Goal: Information Seeking & Learning: Learn about a topic

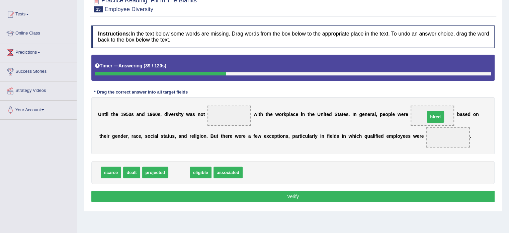
drag, startPoint x: 178, startPoint y: 171, endPoint x: 435, endPoint y: 115, distance: 262.3
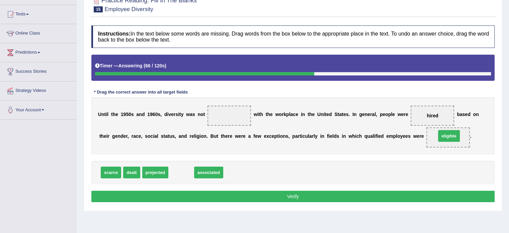
drag, startPoint x: 282, startPoint y: 171, endPoint x: 451, endPoint y: 135, distance: 173.1
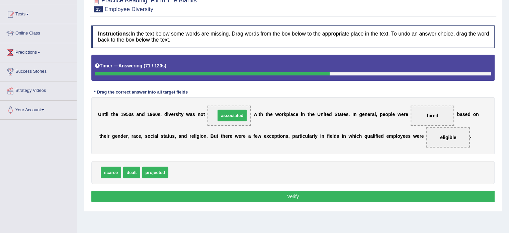
drag, startPoint x: 184, startPoint y: 170, endPoint x: 232, endPoint y: 113, distance: 73.6
click at [291, 198] on button "Verify" at bounding box center [292, 195] width 403 height 11
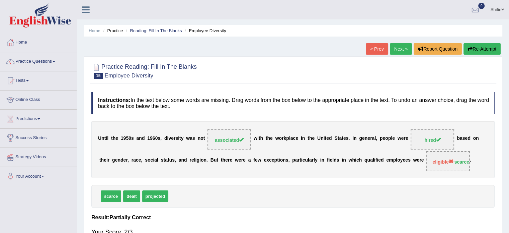
click at [396, 51] on link "Next »" at bounding box center [401, 48] width 22 height 11
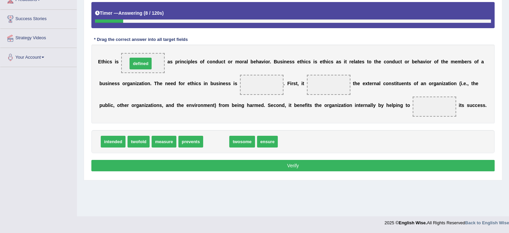
drag, startPoint x: 219, startPoint y: 138, endPoint x: 143, endPoint y: 60, distance: 108.6
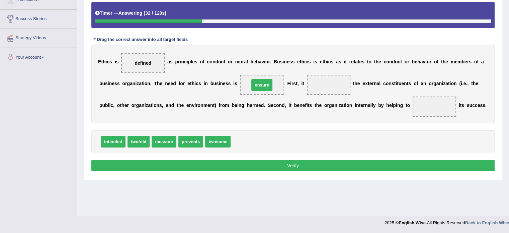
drag, startPoint x: 241, startPoint y: 144, endPoint x: 259, endPoint y: 87, distance: 59.9
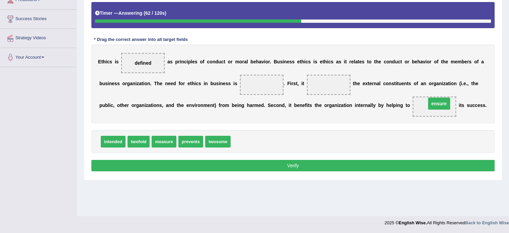
drag, startPoint x: 259, startPoint y: 84, endPoint x: 436, endPoint y: 103, distance: 177.7
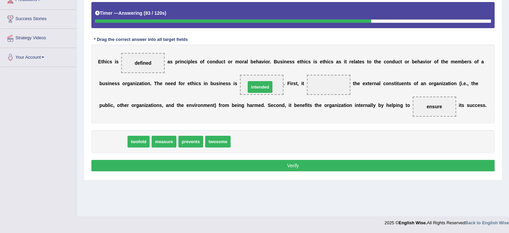
drag, startPoint x: 116, startPoint y: 142, endPoint x: 263, endPoint y: 87, distance: 156.8
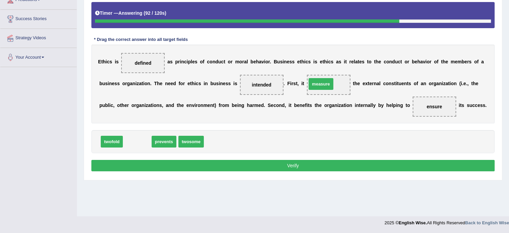
drag, startPoint x: 142, startPoint y: 141, endPoint x: 326, endPoint y: 84, distance: 192.5
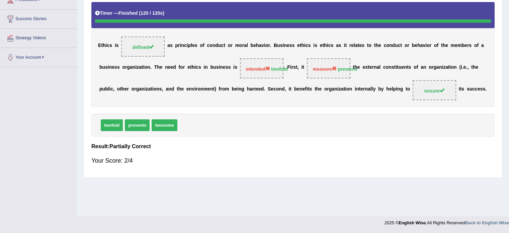
drag, startPoint x: 507, startPoint y: 93, endPoint x: 509, endPoint y: 77, distance: 15.4
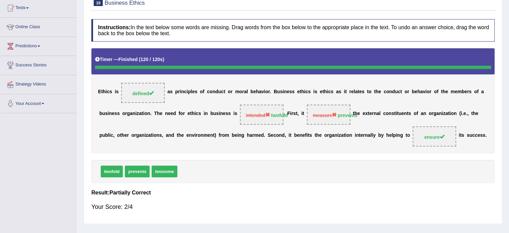
scroll to position [35, 0]
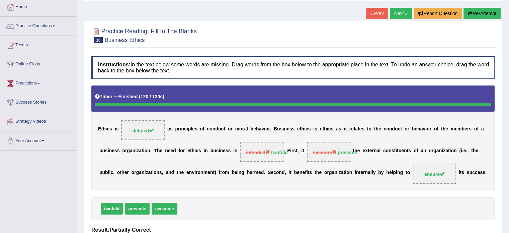
click at [401, 11] on link "Next »" at bounding box center [401, 13] width 22 height 11
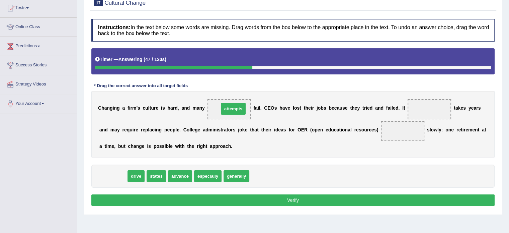
drag, startPoint x: 109, startPoint y: 175, endPoint x: 229, endPoint y: 108, distance: 137.4
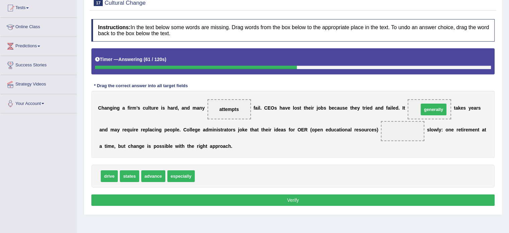
drag, startPoint x: 201, startPoint y: 175, endPoint x: 425, endPoint y: 108, distance: 233.5
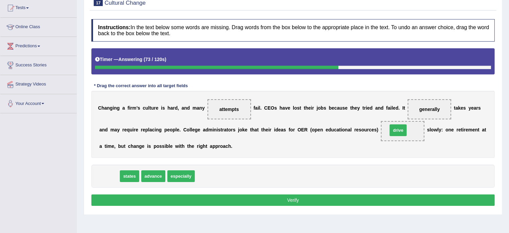
drag, startPoint x: 112, startPoint y: 175, endPoint x: 401, endPoint y: 129, distance: 292.8
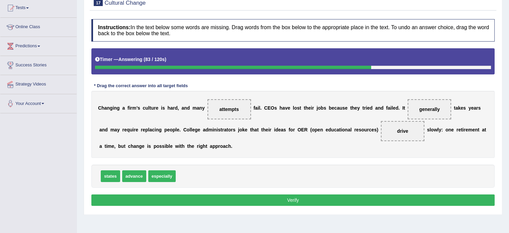
click at [181, 199] on button "Verify" at bounding box center [292, 199] width 403 height 11
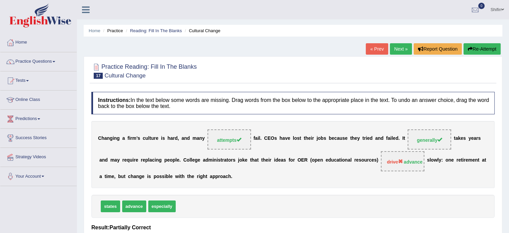
click at [398, 51] on link "Next »" at bounding box center [401, 48] width 22 height 11
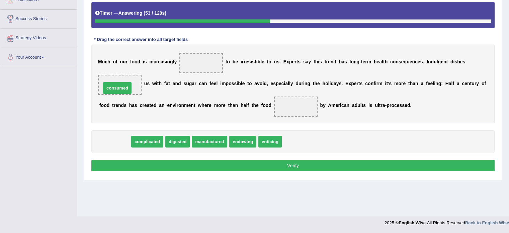
drag, startPoint x: 120, startPoint y: 138, endPoint x: 123, endPoint y: 85, distance: 53.6
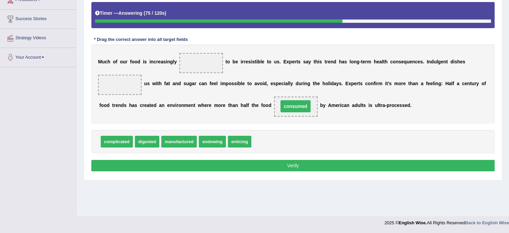
drag, startPoint x: 117, startPoint y: 83, endPoint x: 293, endPoint y: 104, distance: 177.0
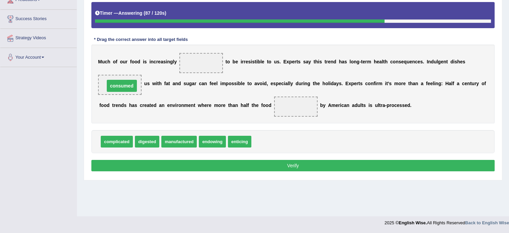
drag, startPoint x: 297, startPoint y: 106, endPoint x: 123, endPoint y: 85, distance: 175.2
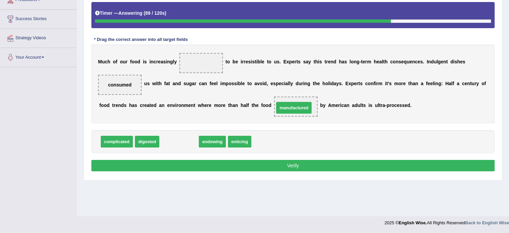
drag, startPoint x: 177, startPoint y: 141, endPoint x: 292, endPoint y: 107, distance: 119.6
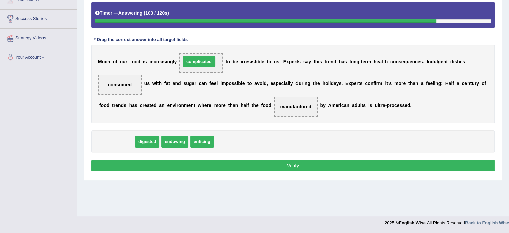
drag, startPoint x: 122, startPoint y: 140, endPoint x: 205, endPoint y: 60, distance: 114.8
